Goal: Information Seeking & Learning: Learn about a topic

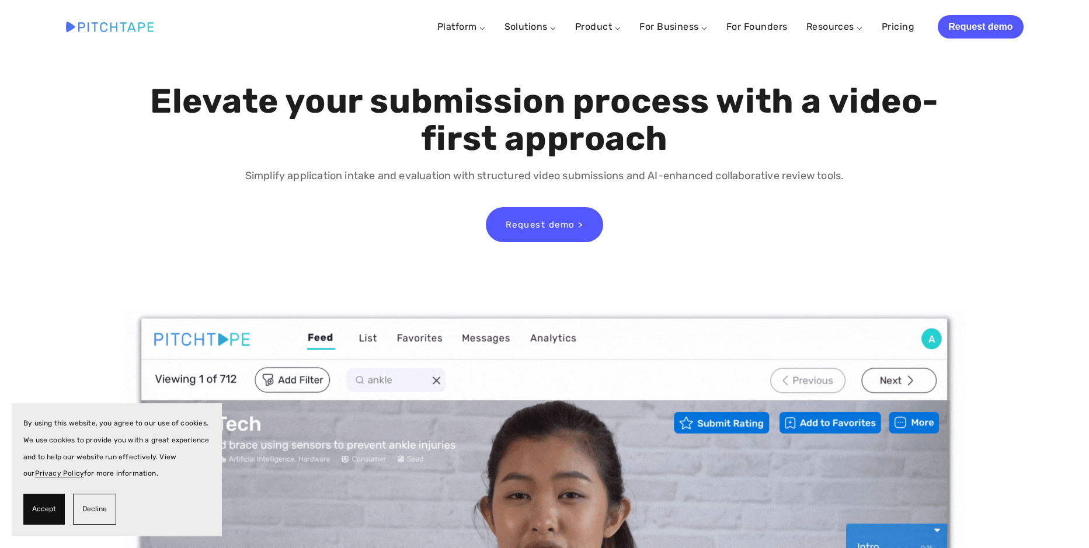
click at [774, 187] on div "Simplify application intake and evaluation with structured video submissions an…" at bounding box center [544, 176] width 814 height 37
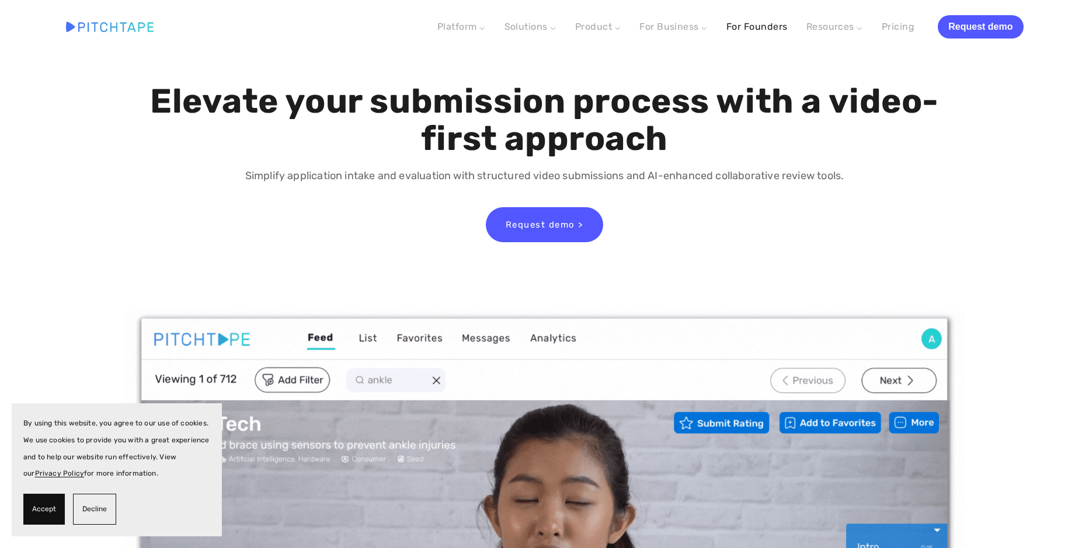
click at [780, 30] on link "For Founders" at bounding box center [756, 26] width 61 height 21
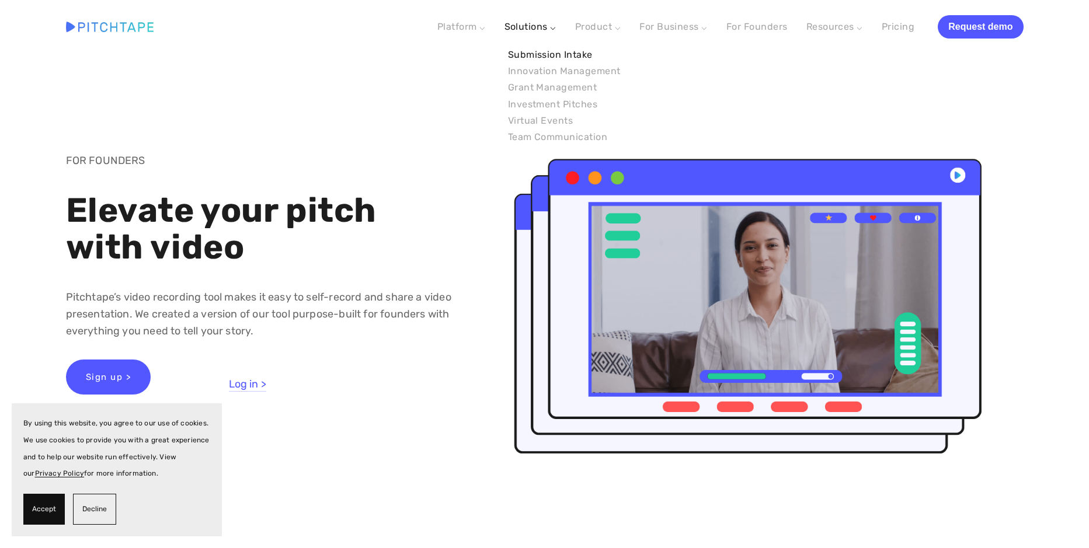
click at [524, 53] on link "Submission Intake" at bounding box center [564, 55] width 120 height 16
